Goal: Find contact information: Find contact information

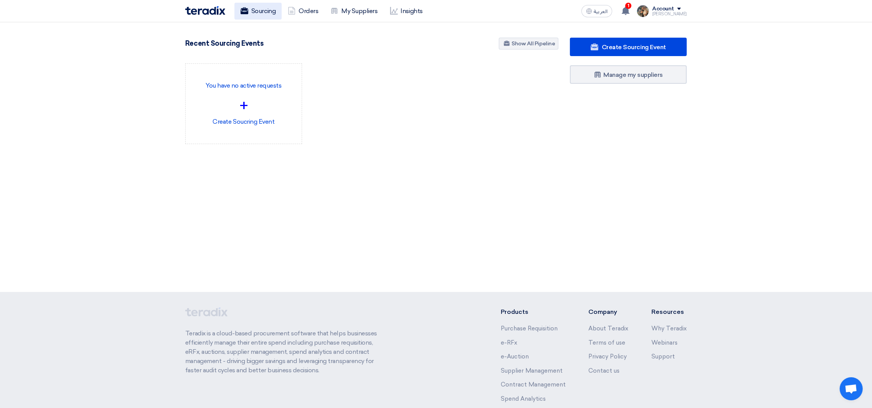
click at [269, 15] on link "Sourcing" at bounding box center [257, 11] width 47 height 17
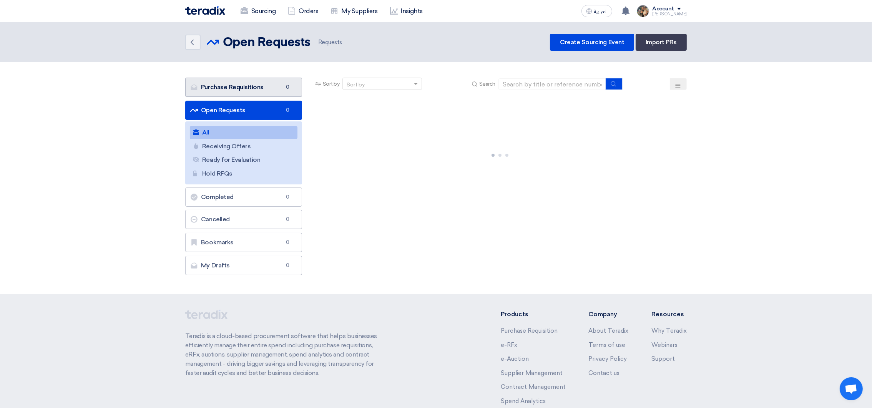
click at [223, 94] on link "Purchase Requisitions Purchase Requisitions 0" at bounding box center [243, 87] width 117 height 19
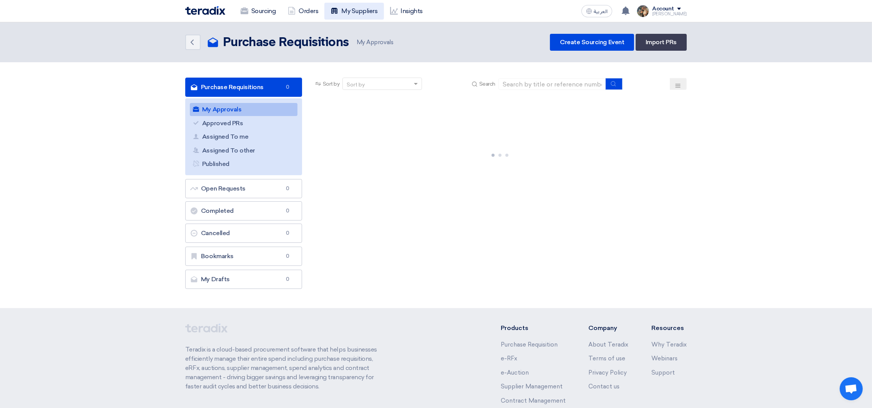
click at [343, 10] on link "My Suppliers" at bounding box center [353, 11] width 59 height 17
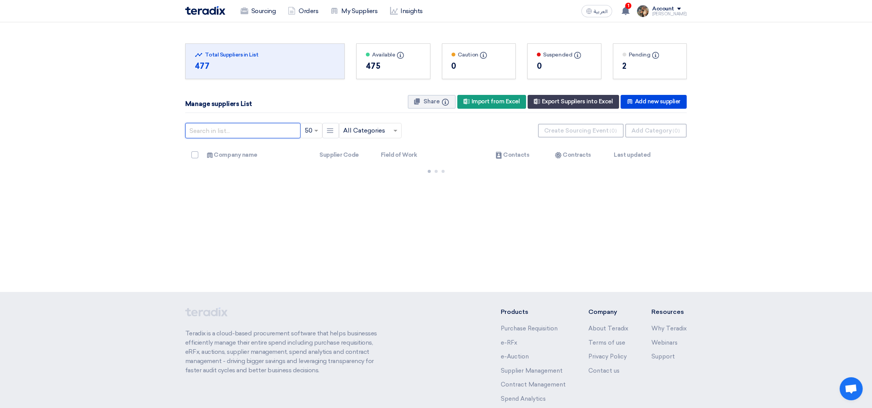
click at [222, 133] on input "text" at bounding box center [242, 130] width 115 height 15
type input "haggar"
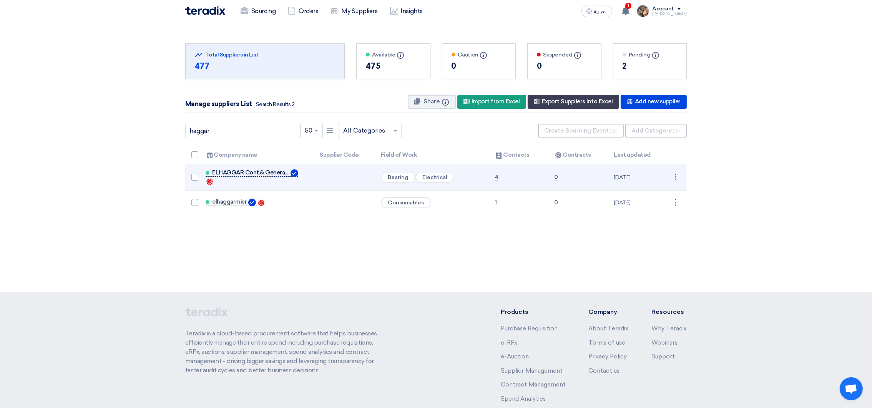
drag, startPoint x: 234, startPoint y: 180, endPoint x: 238, endPoint y: 174, distance: 7.1
click at [238, 174] on span "ELHAGGAR Cont.& General Supp." at bounding box center [250, 172] width 77 height 6
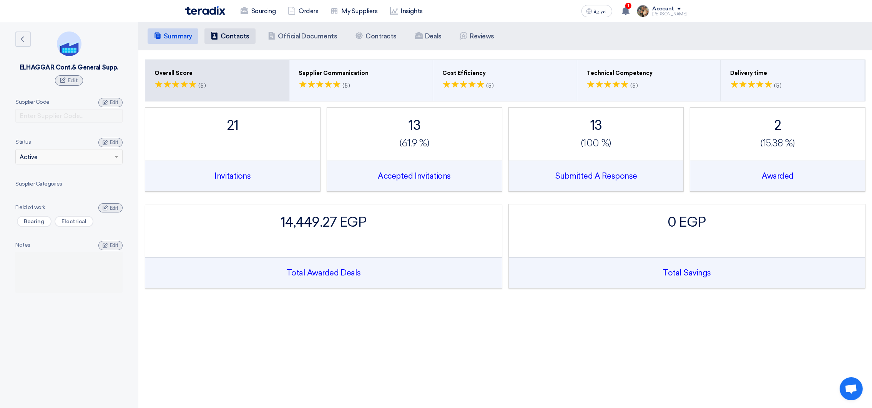
click at [244, 33] on h5 "Contacts" at bounding box center [235, 36] width 29 height 8
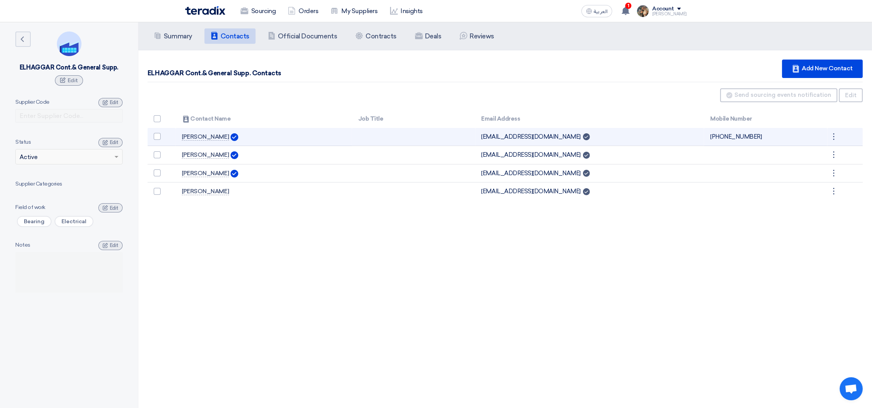
click at [508, 134] on td "[EMAIL_ADDRESS][DOMAIN_NAME] Can Receive RFQ" at bounding box center [589, 137] width 229 height 18
copy tr "[EMAIL_ADDRESS][DOMAIN_NAME] Can Receive RFQ"
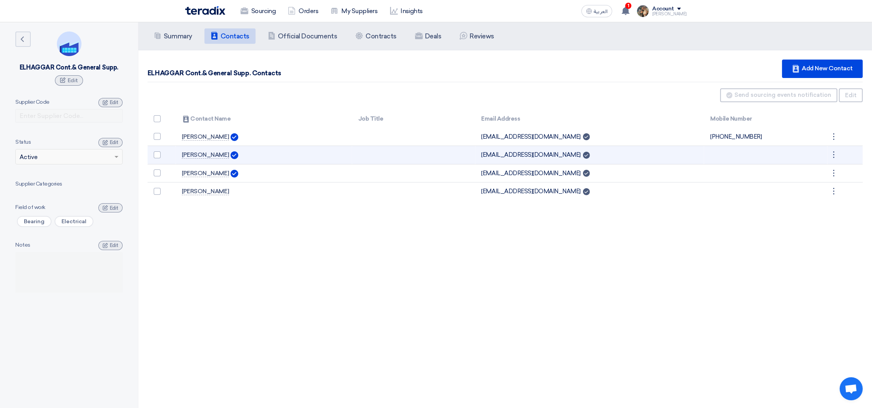
click at [514, 155] on td "[EMAIL_ADDRESS][DOMAIN_NAME] Can Receive RFQ" at bounding box center [589, 155] width 229 height 18
copy td "@"
click at [514, 155] on td "[EMAIL_ADDRESS][DOMAIN_NAME] Can Receive RFQ" at bounding box center [589, 155] width 229 height 18
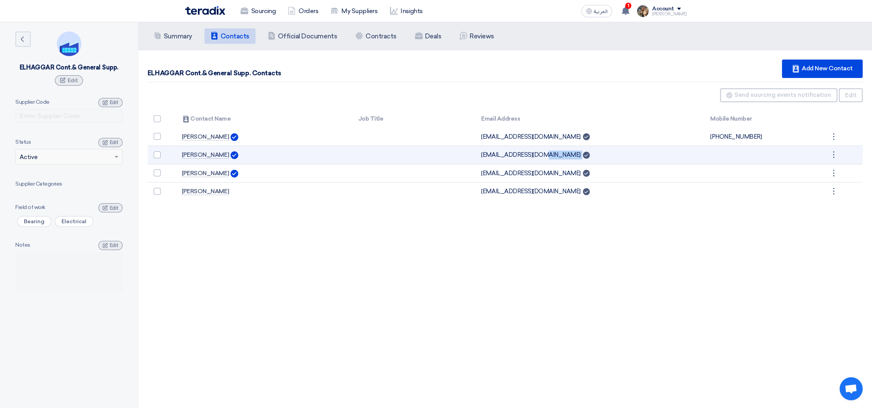
click at [514, 155] on td "[EMAIL_ADDRESS][DOMAIN_NAME] Can Receive RFQ" at bounding box center [589, 155] width 229 height 18
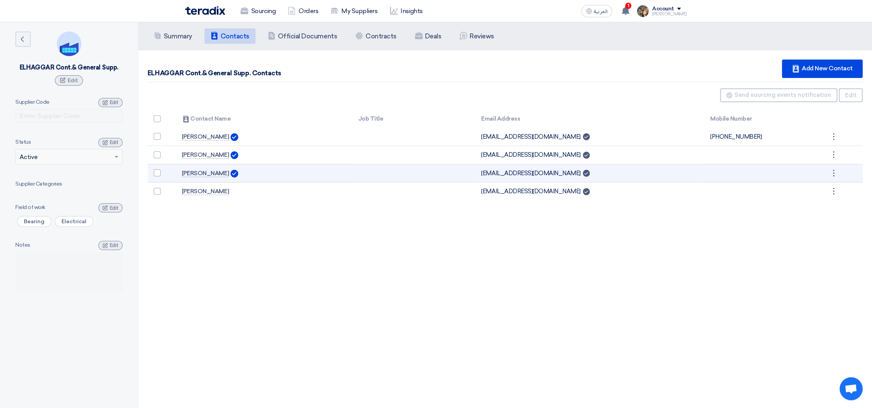
click at [524, 176] on td "[EMAIL_ADDRESS][DOMAIN_NAME] Can Receive RFQ" at bounding box center [589, 173] width 229 height 18
copy tr "[EMAIL_ADDRESS][DOMAIN_NAME] Can Receive RFQ"
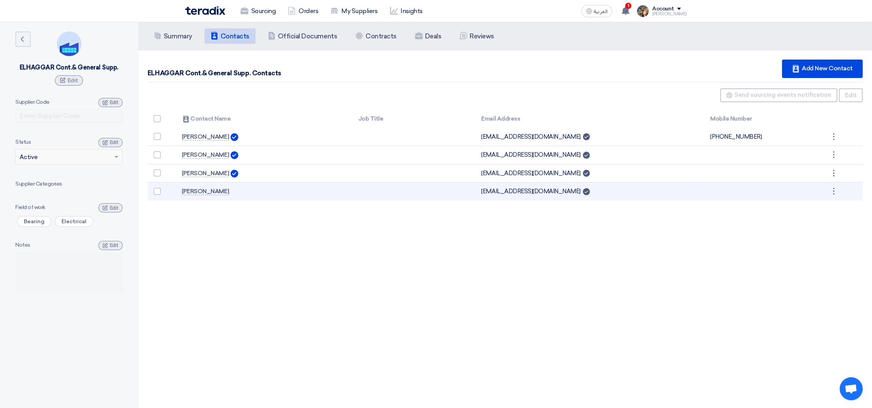
click at [551, 192] on td "[EMAIL_ADDRESS][DOMAIN_NAME] Can Receive RFQ" at bounding box center [589, 191] width 229 height 18
copy tr "[EMAIL_ADDRESS][DOMAIN_NAME] Can Receive RFQ"
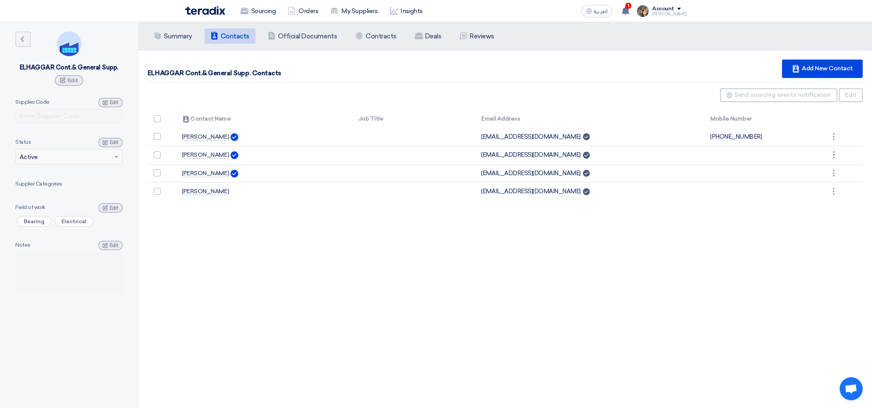
click at [211, 4] on div "Sourcing Orders My Suppliers Insights" at bounding box center [335, 11] width 301 height 17
click at [212, 9] on img at bounding box center [205, 10] width 40 height 9
